Goal: Find contact information: Find contact information

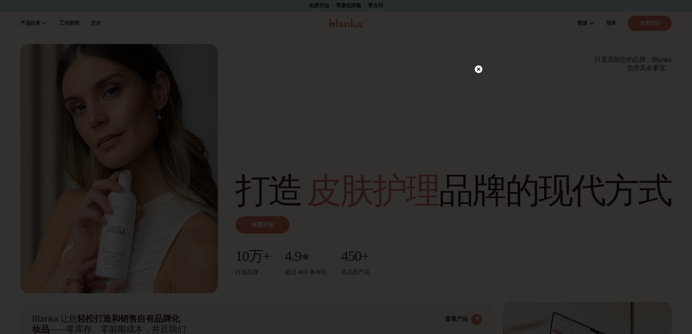
click at [483, 68] on div at bounding box center [346, 167] width 692 height 334
click at [479, 69] on icon at bounding box center [478, 70] width 4 height 4
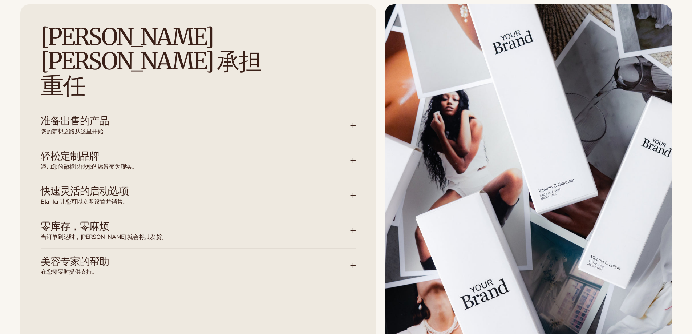
scroll to position [980, 0]
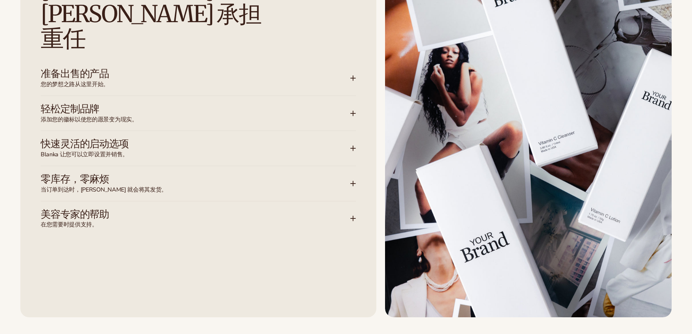
click at [93, 67] on font "准备出售的产品" at bounding box center [75, 73] width 68 height 13
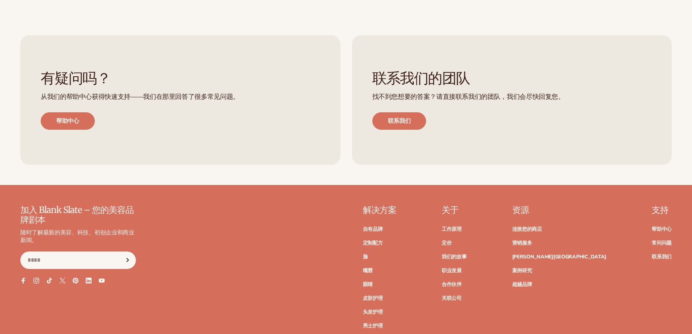
scroll to position [3196, 0]
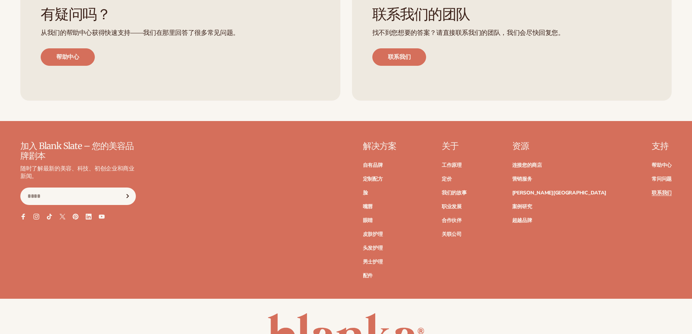
click at [665, 190] on font "联系我们" at bounding box center [661, 192] width 20 height 7
